Goal: Find specific page/section: Locate a particular part of the current website

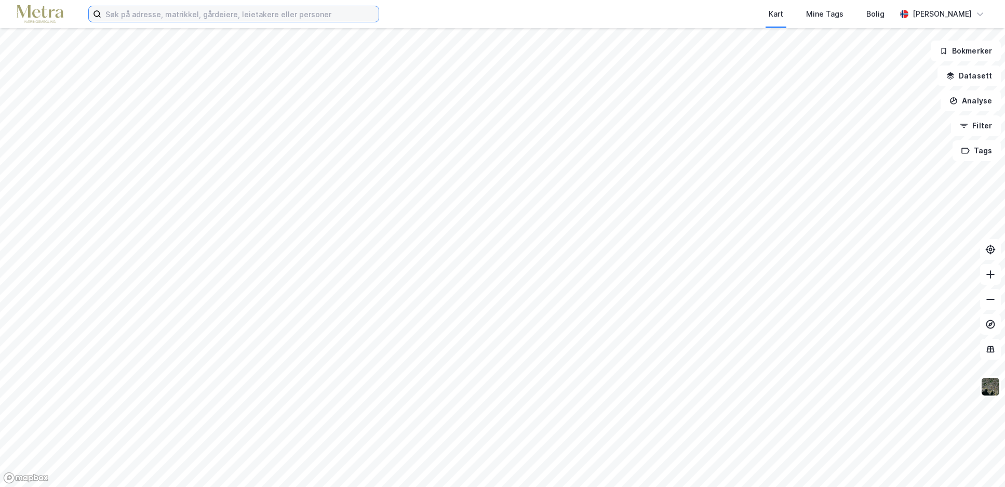
click at [144, 14] on input at bounding box center [239, 14] width 277 height 16
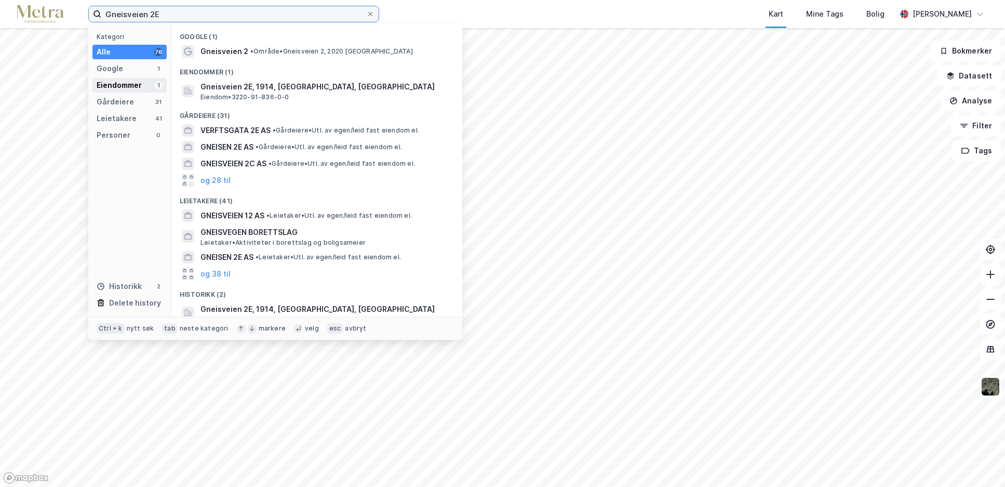
type input "Gneisveien 2E"
click at [132, 79] on div "Eiendommer" at bounding box center [119, 85] width 45 height 12
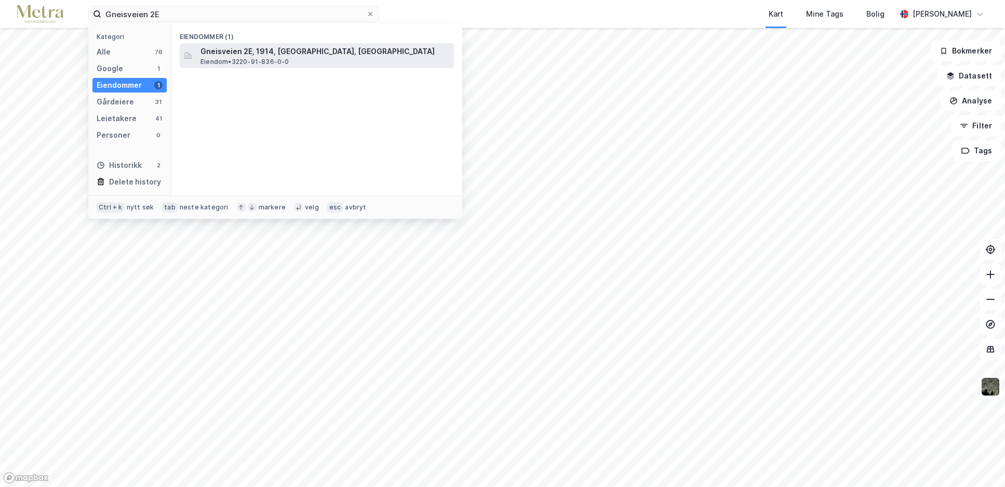
click at [236, 58] on span "Eiendom • 3220-91-836-0-0" at bounding box center [244, 62] width 89 height 8
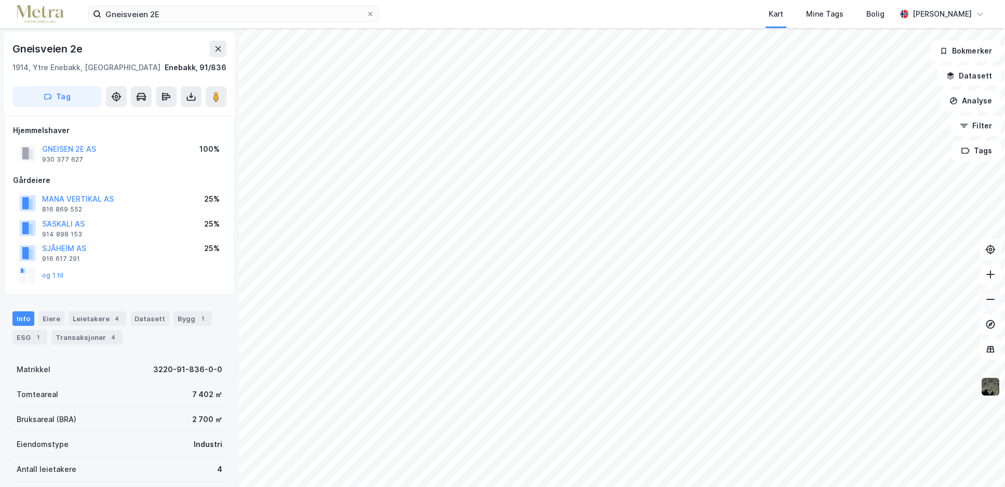
click at [986, 298] on icon at bounding box center [990, 299] width 10 height 10
